Goal: Task Accomplishment & Management: Complete application form

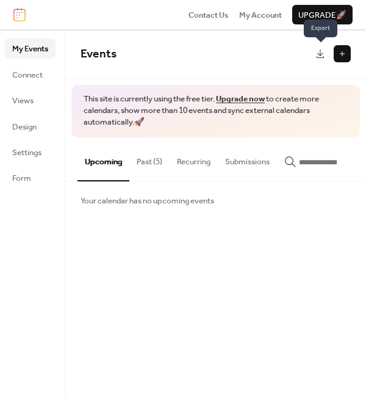
click at [324, 56] on link at bounding box center [320, 53] width 17 height 17
click at [339, 59] on button at bounding box center [342, 53] width 17 height 17
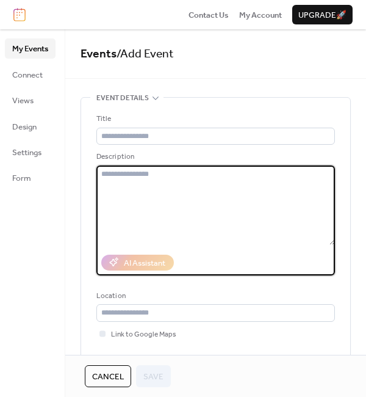
click at [127, 178] on textarea at bounding box center [215, 204] width 239 height 79
paste textarea "**********"
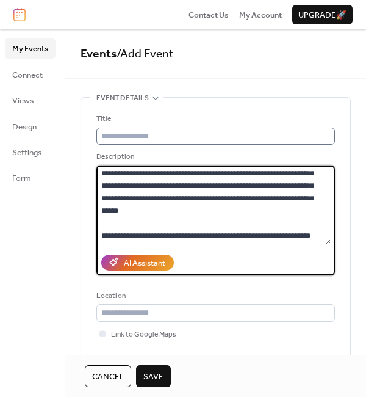
type textarea "**********"
click at [162, 133] on input "text" at bounding box center [215, 135] width 239 height 17
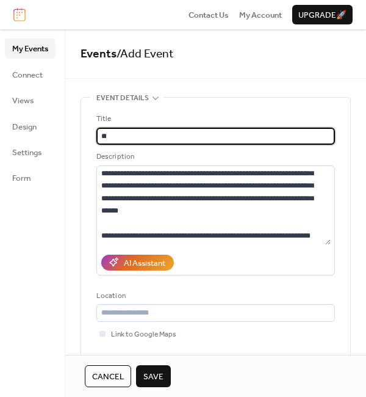
type input "*"
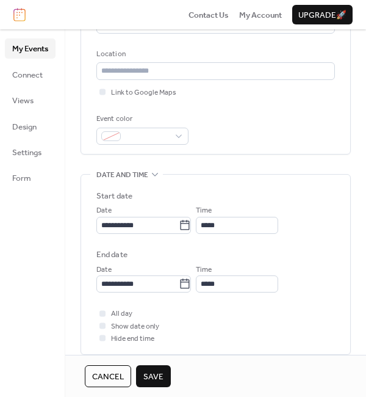
scroll to position [246, 0]
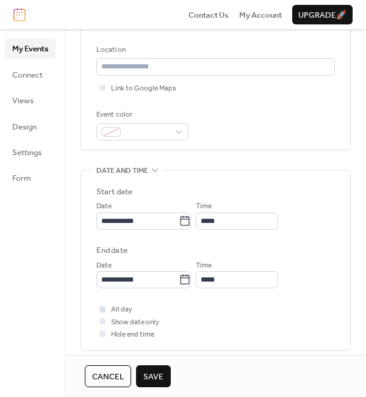
type input "**********"
click at [104, 308] on div at bounding box center [102, 309] width 6 height 6
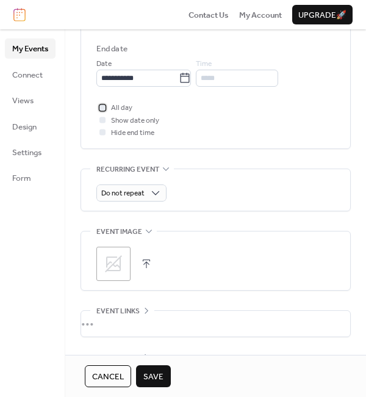
scroll to position [456, 0]
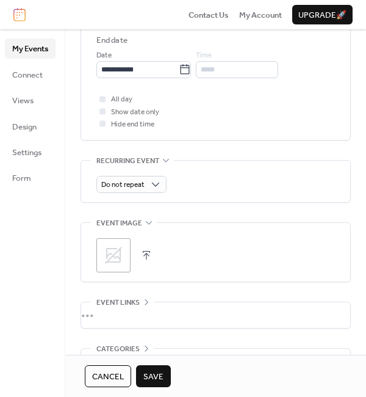
click at [117, 249] on icon at bounding box center [114, 255] width 20 height 20
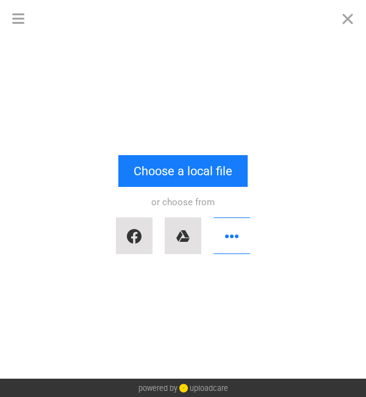
scroll to position [2352, 0]
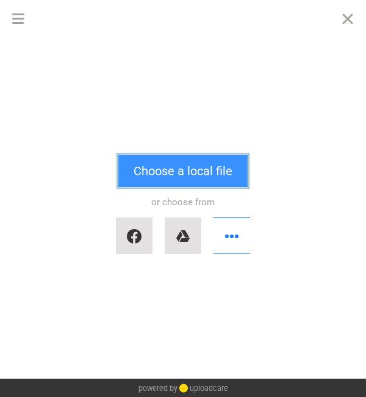
click at [202, 182] on button "Choose a local file" at bounding box center [182, 171] width 129 height 32
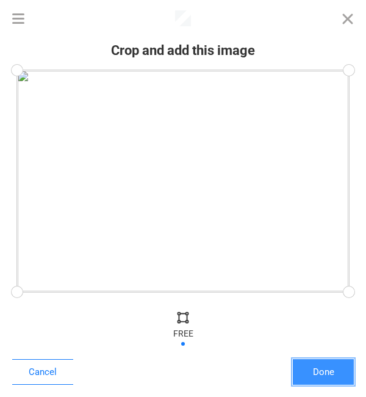
click at [337, 380] on button "Done" at bounding box center [323, 372] width 61 height 26
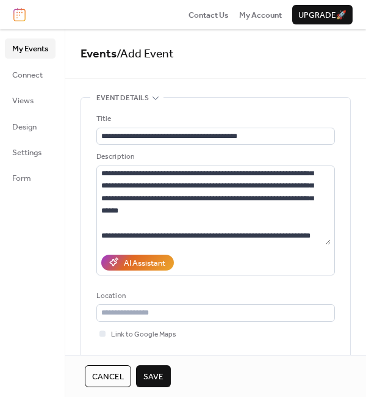
scroll to position [2389, 0]
click at [165, 367] on button "Save" at bounding box center [153, 376] width 35 height 22
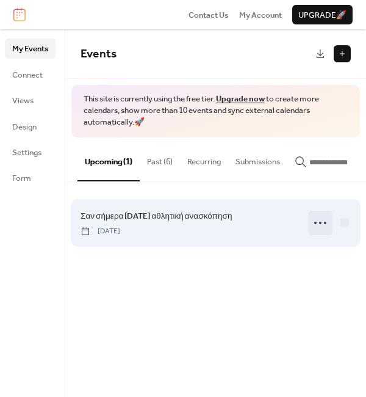
click at [318, 226] on icon at bounding box center [321, 223] width 20 height 20
